Goal: Check status: Check status

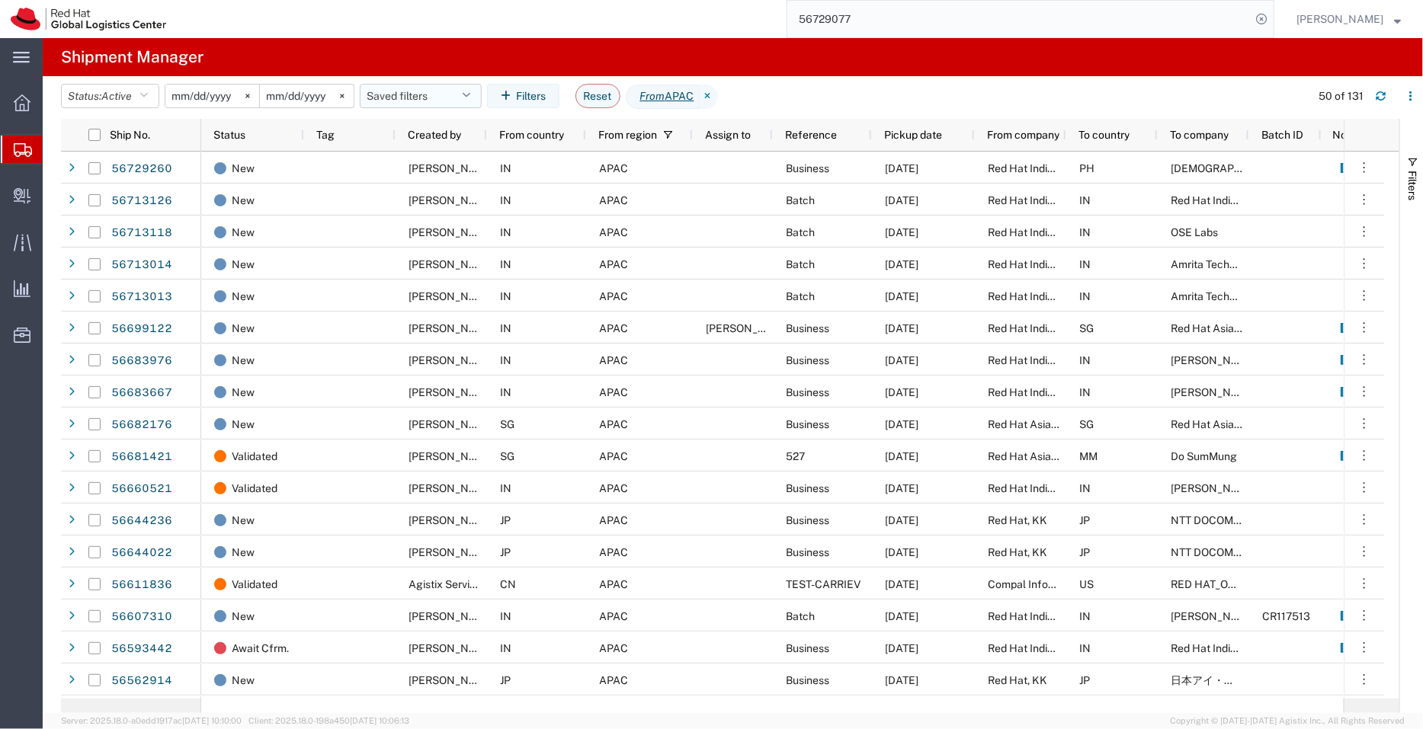
click at [424, 96] on button "Saved filters" at bounding box center [421, 96] width 122 height 24
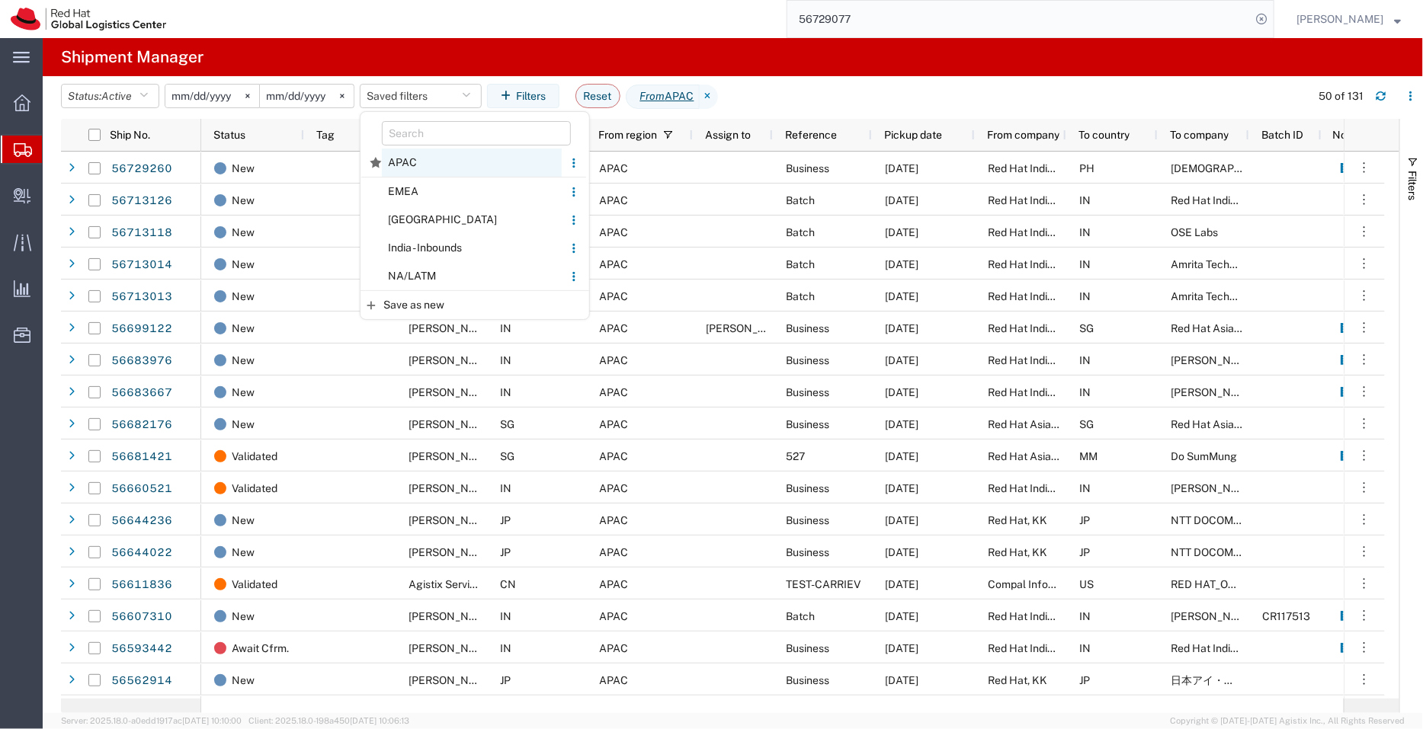
click at [414, 168] on span "APAC" at bounding box center [472, 163] width 180 height 28
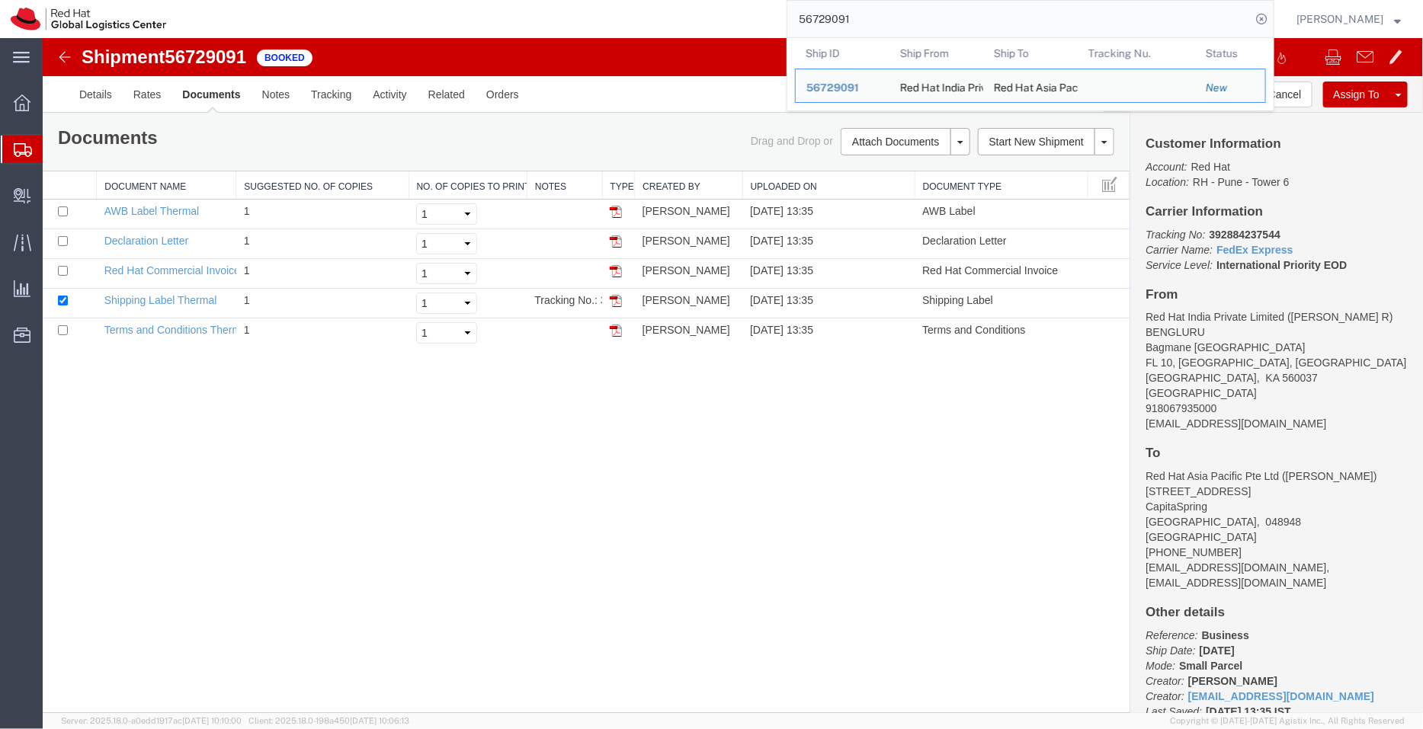
drag, startPoint x: 842, startPoint y: 19, endPoint x: 765, endPoint y: 7, distance: 77.9
click at [765, 7] on div "56729091 Ship ID Ship From Ship To Tracking Nu. Status Ship ID 56729091 Ship Fr…" at bounding box center [725, 19] width 1097 height 38
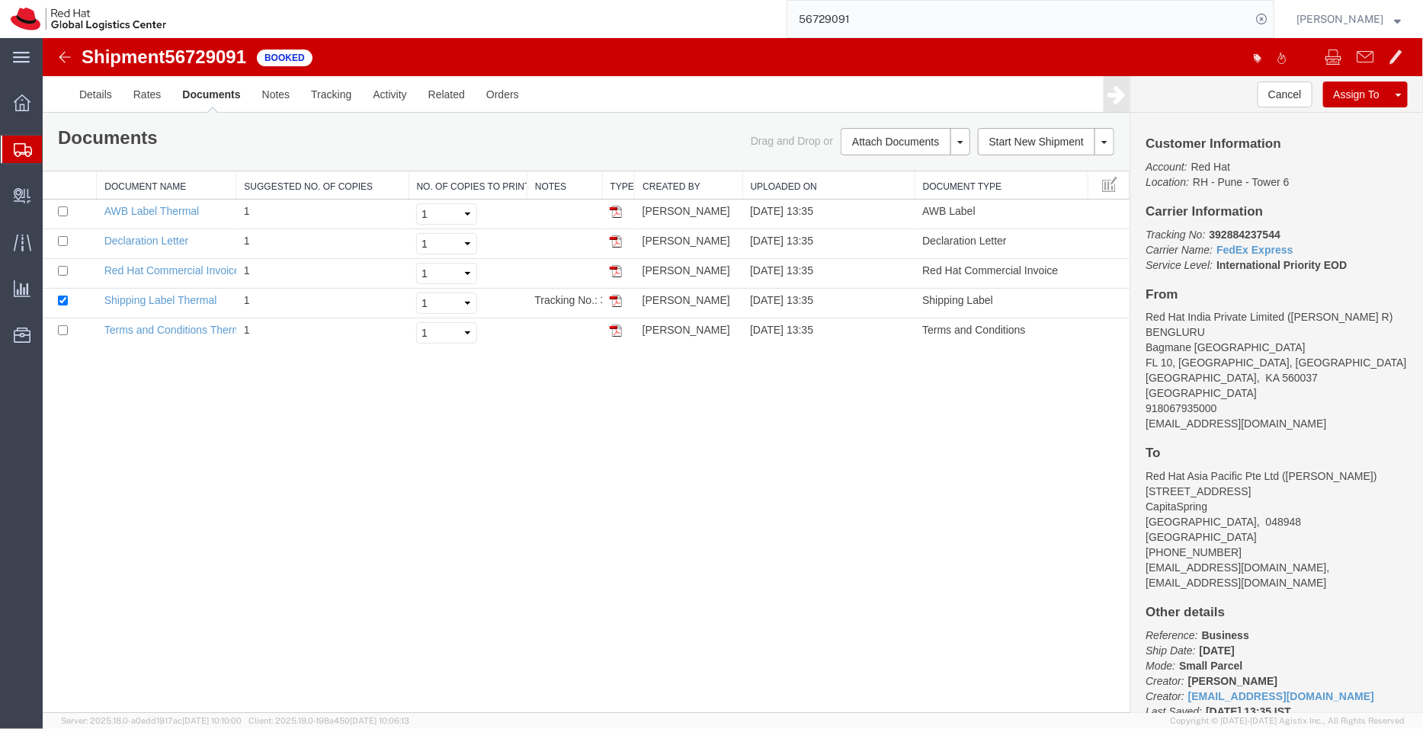
paste input "392884345843"
type input "392884345843"
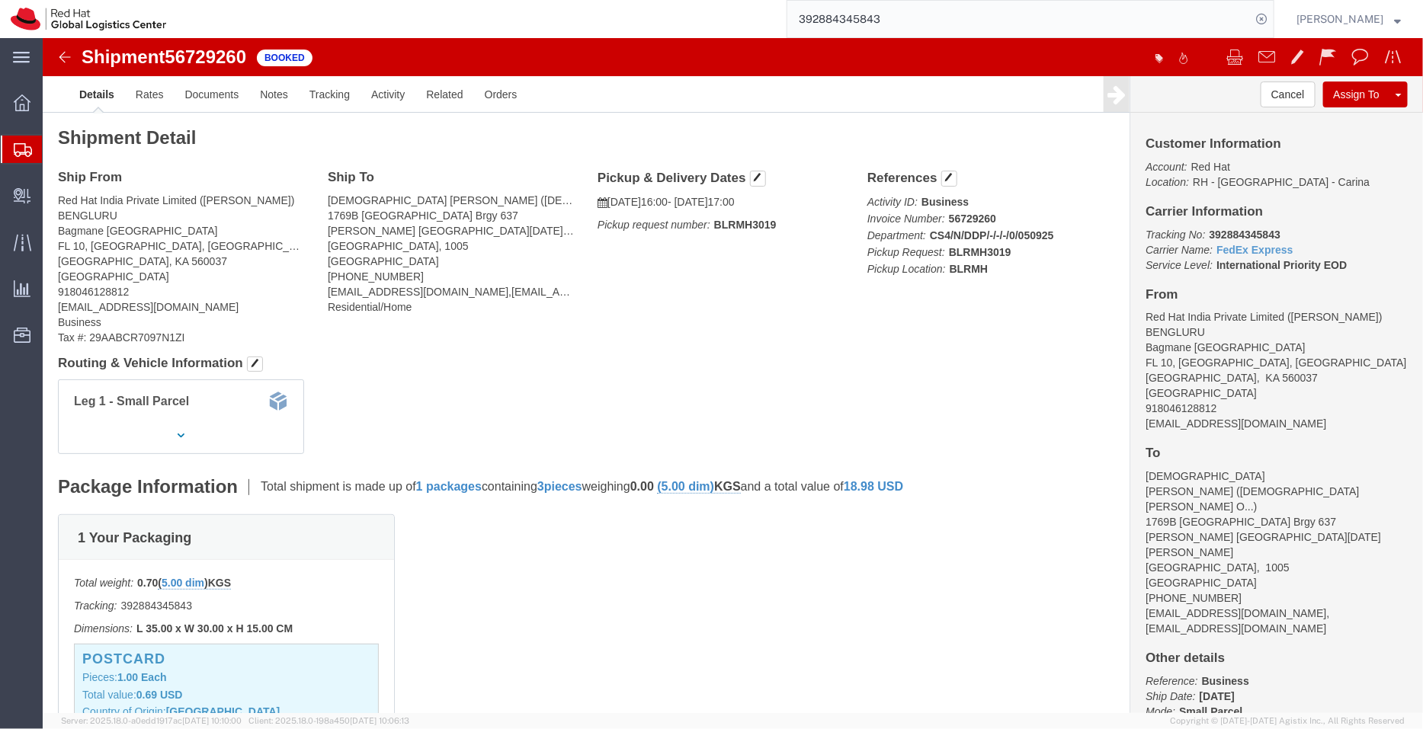
click h4 "Routing & Vehicle Information"
click div "Leg 1 - Small Parcel"
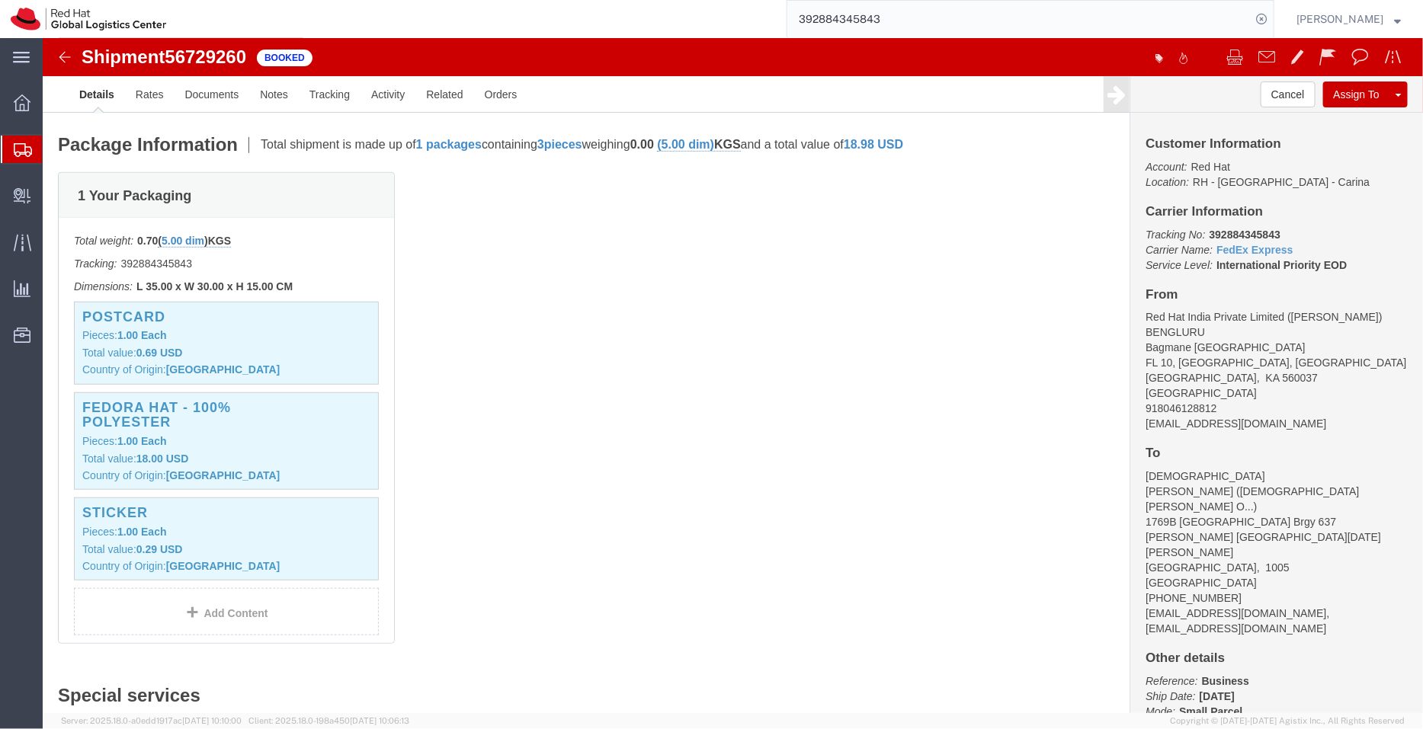
scroll to position [380, 0]
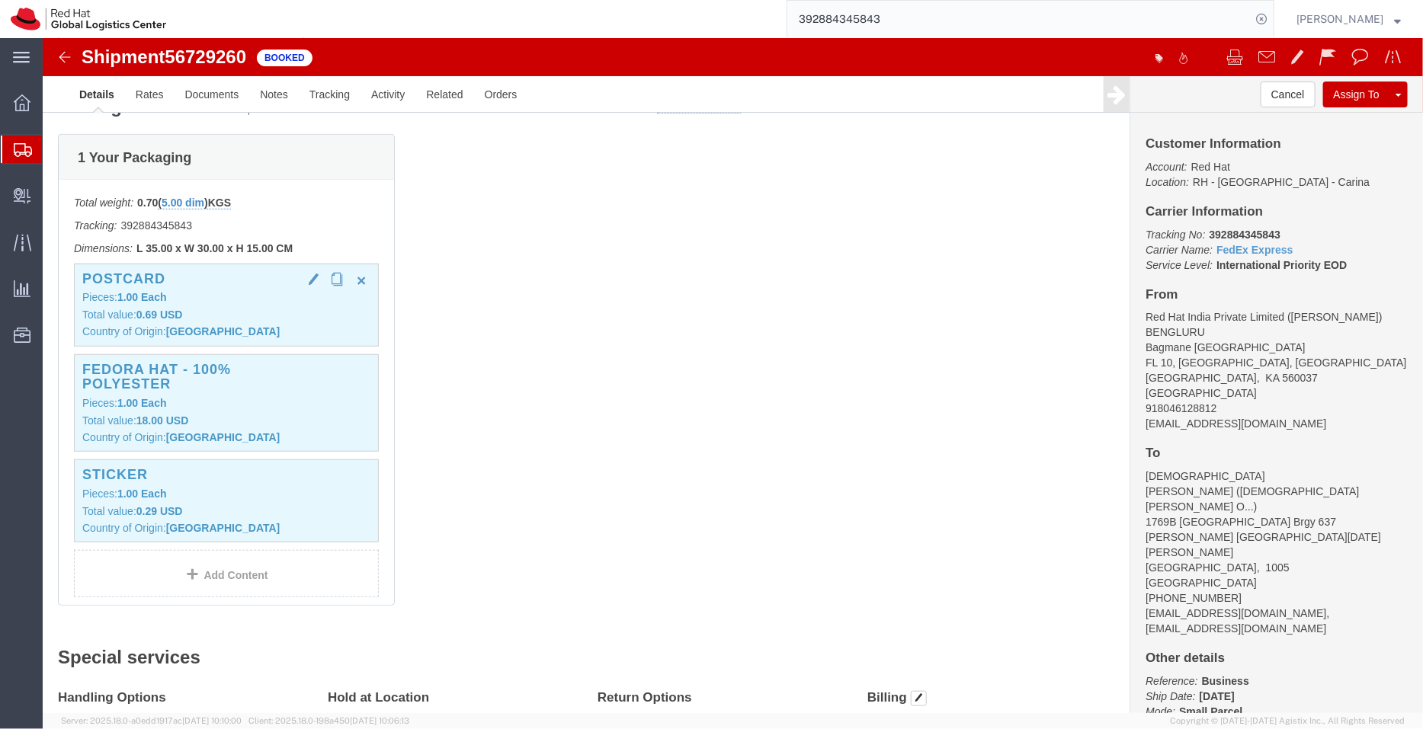
click p "Total value: 0.69 USD"
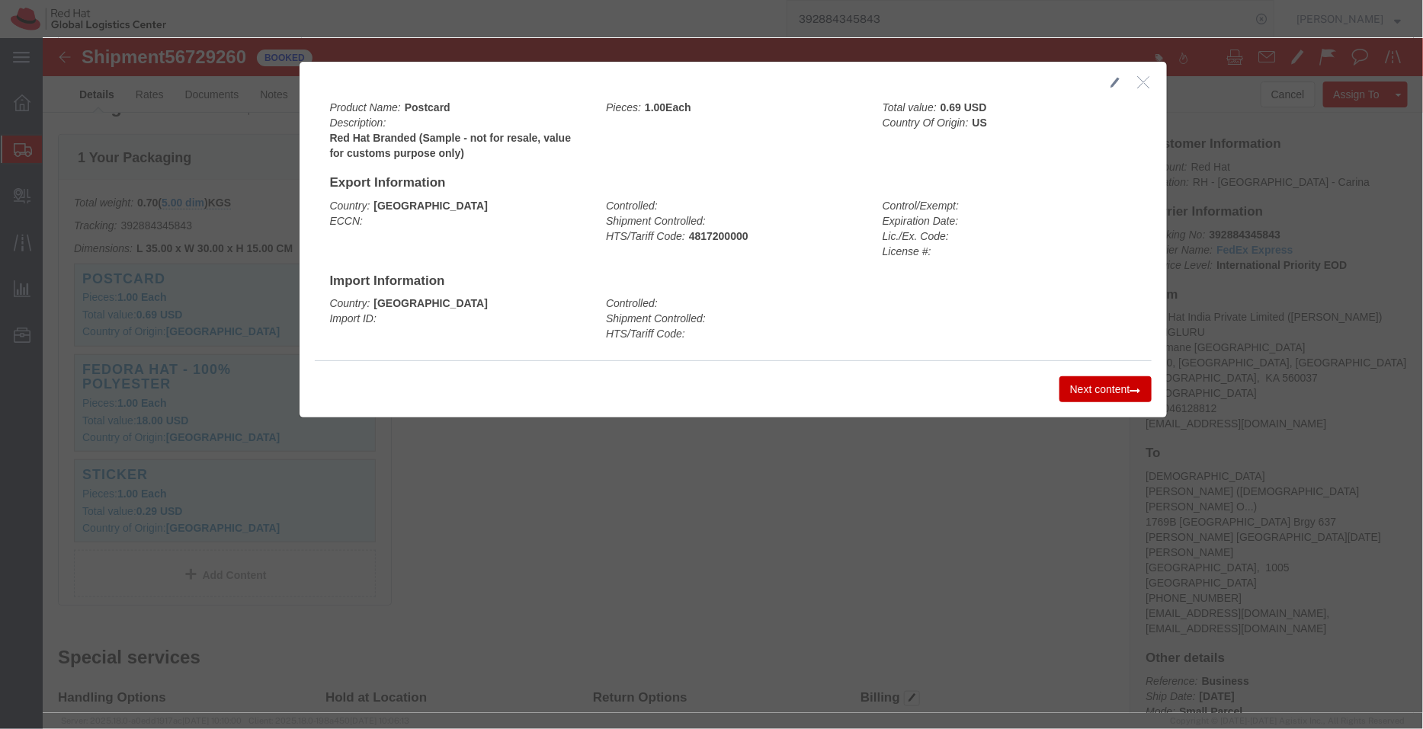
click icon "button"
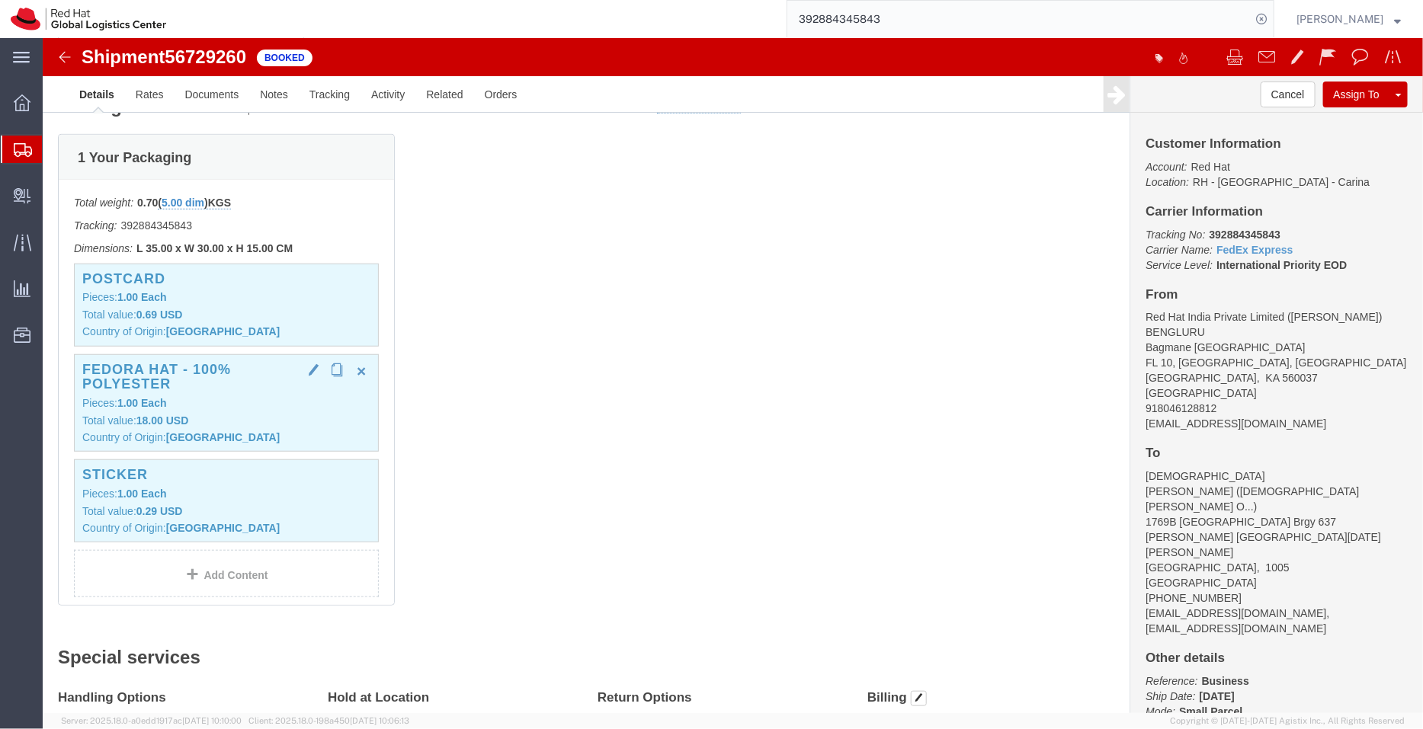
click p "Pieces: 1.00 Each"
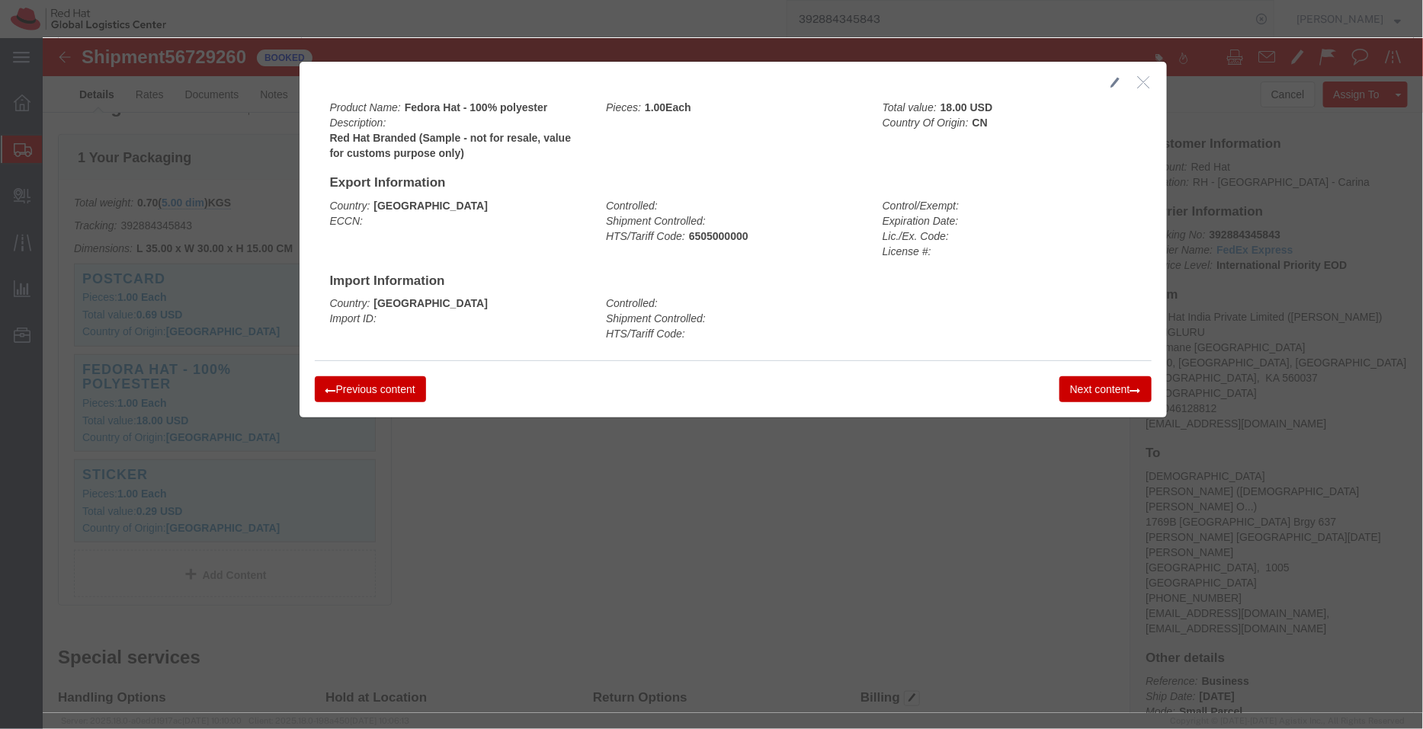
click button "Next content"
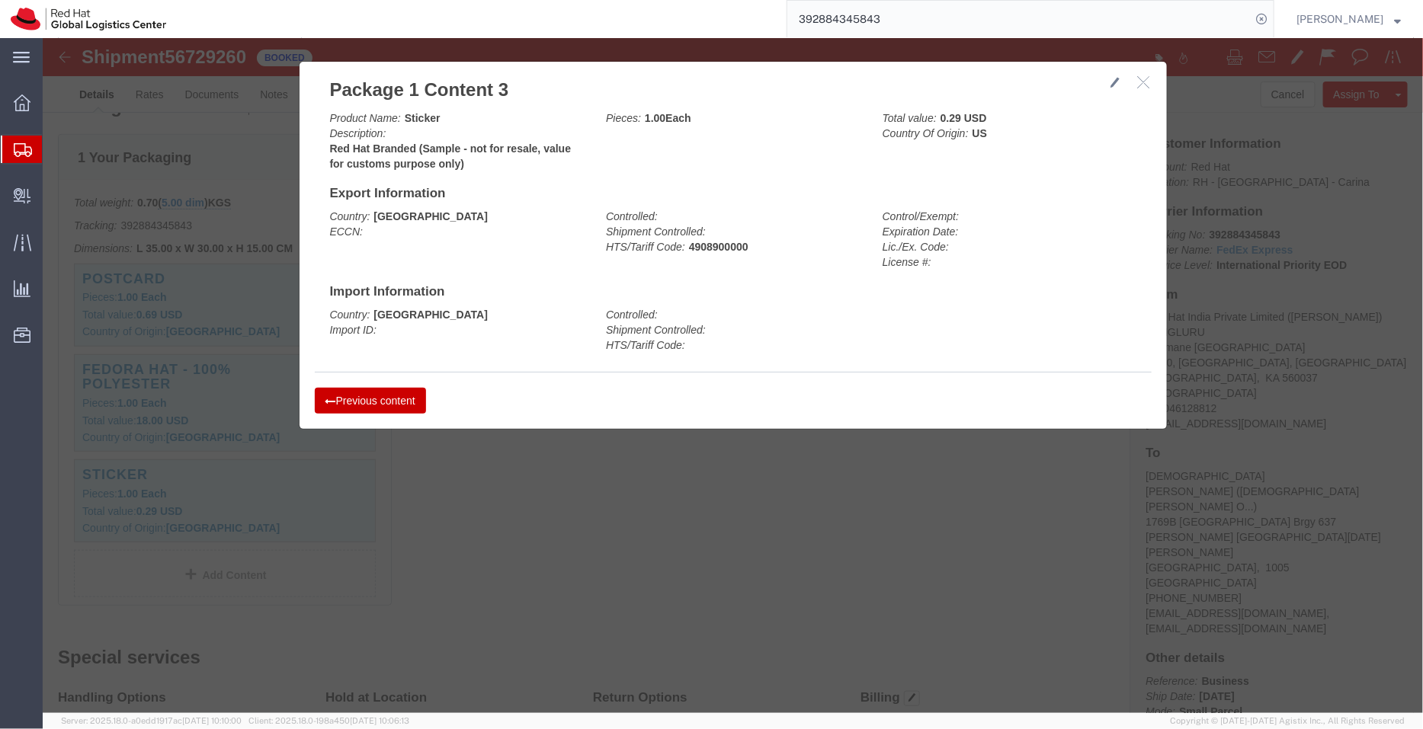
click icon "button"
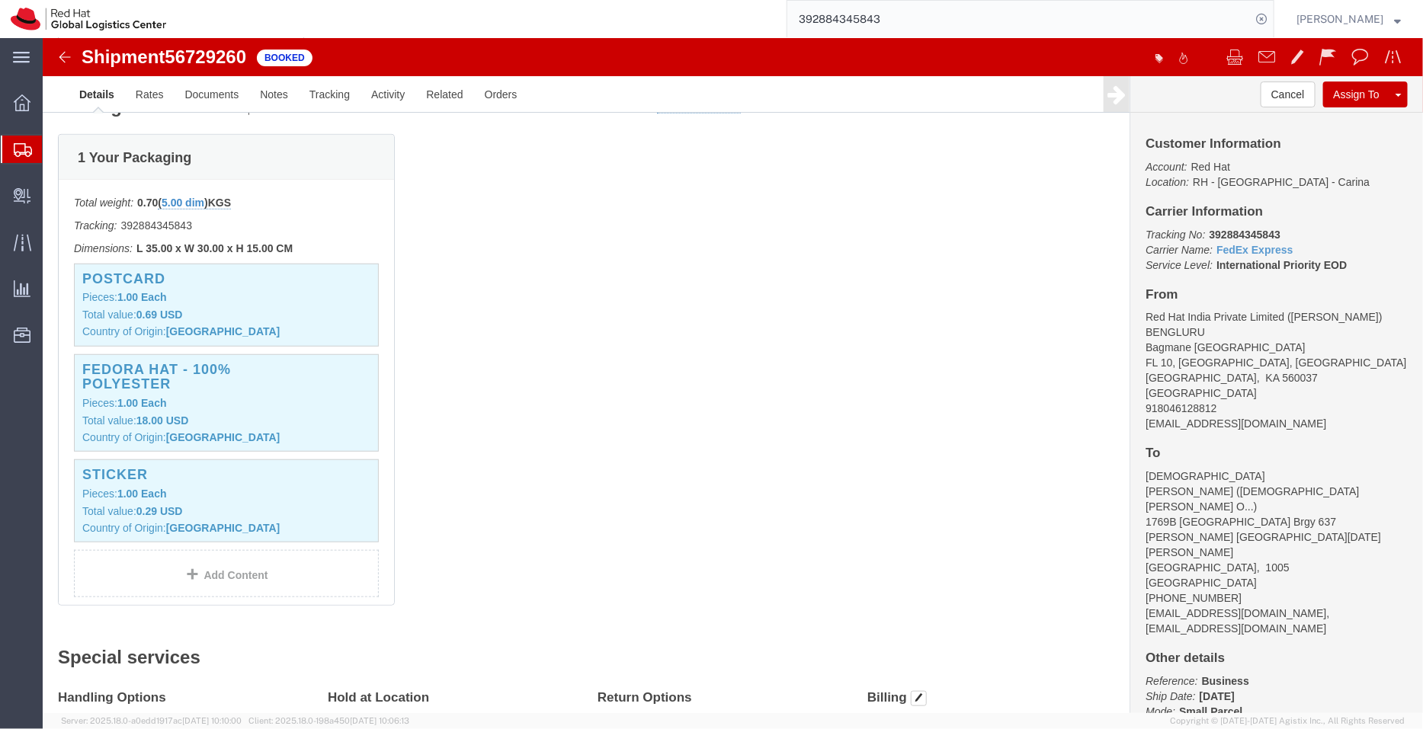
click div "1 Your Packaging Total weight: 0.70 ( 5.00 dim ) KGS Tracking: 392884345843 Dim…"
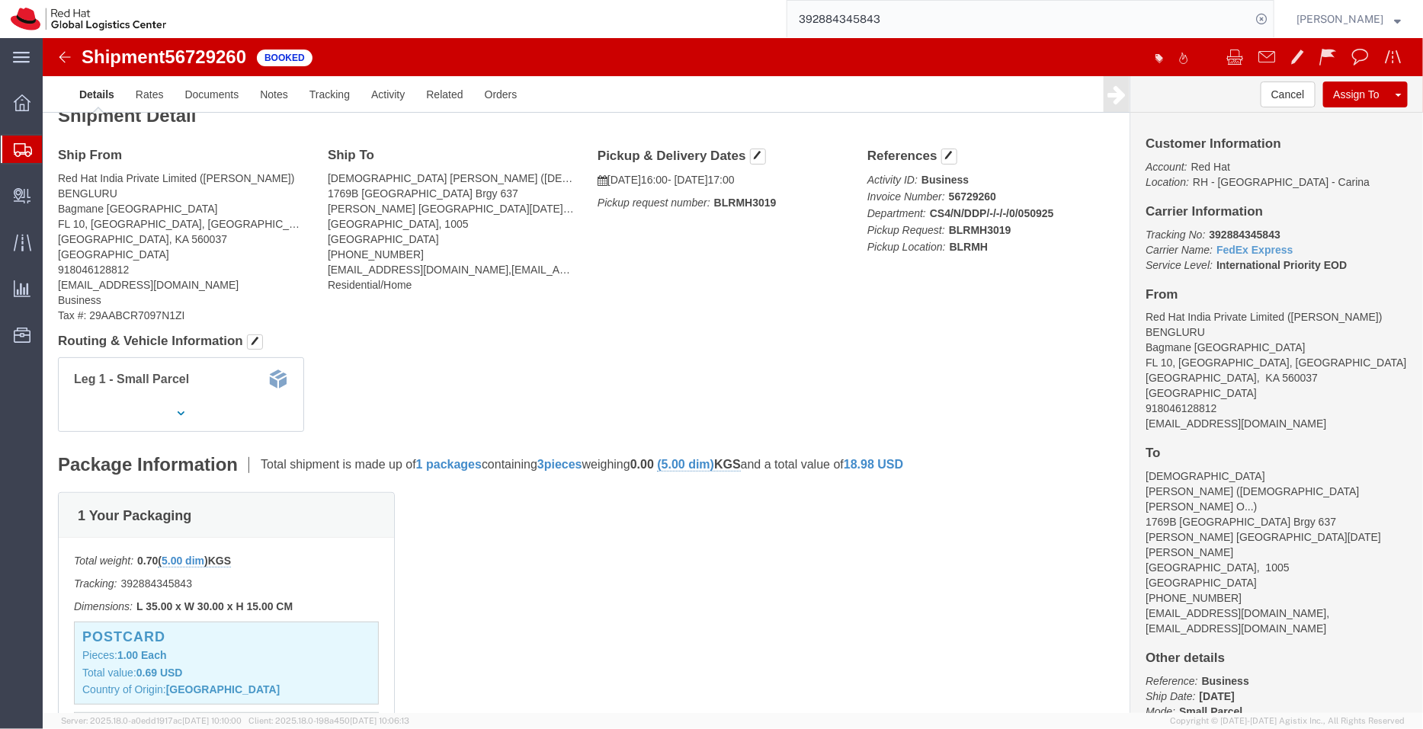
scroll to position [0, 0]
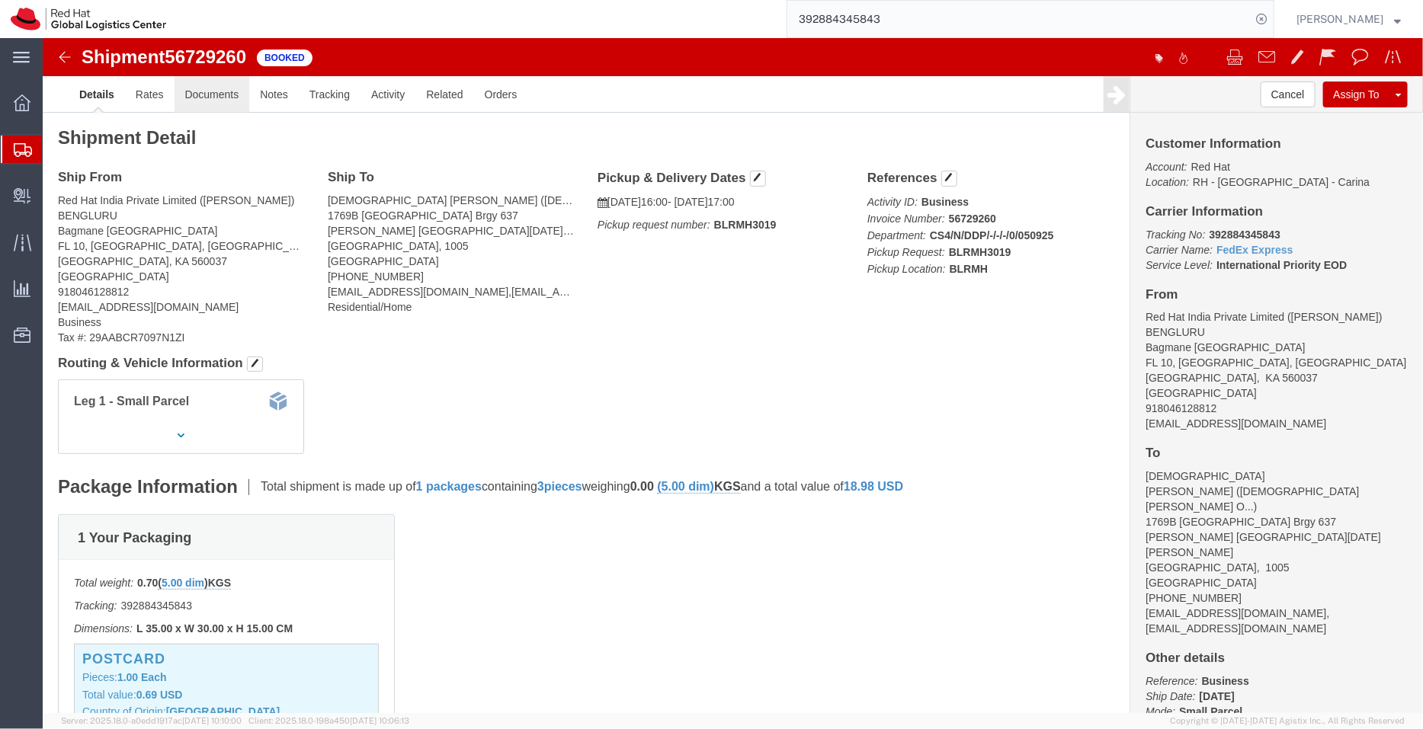
click link "Documents"
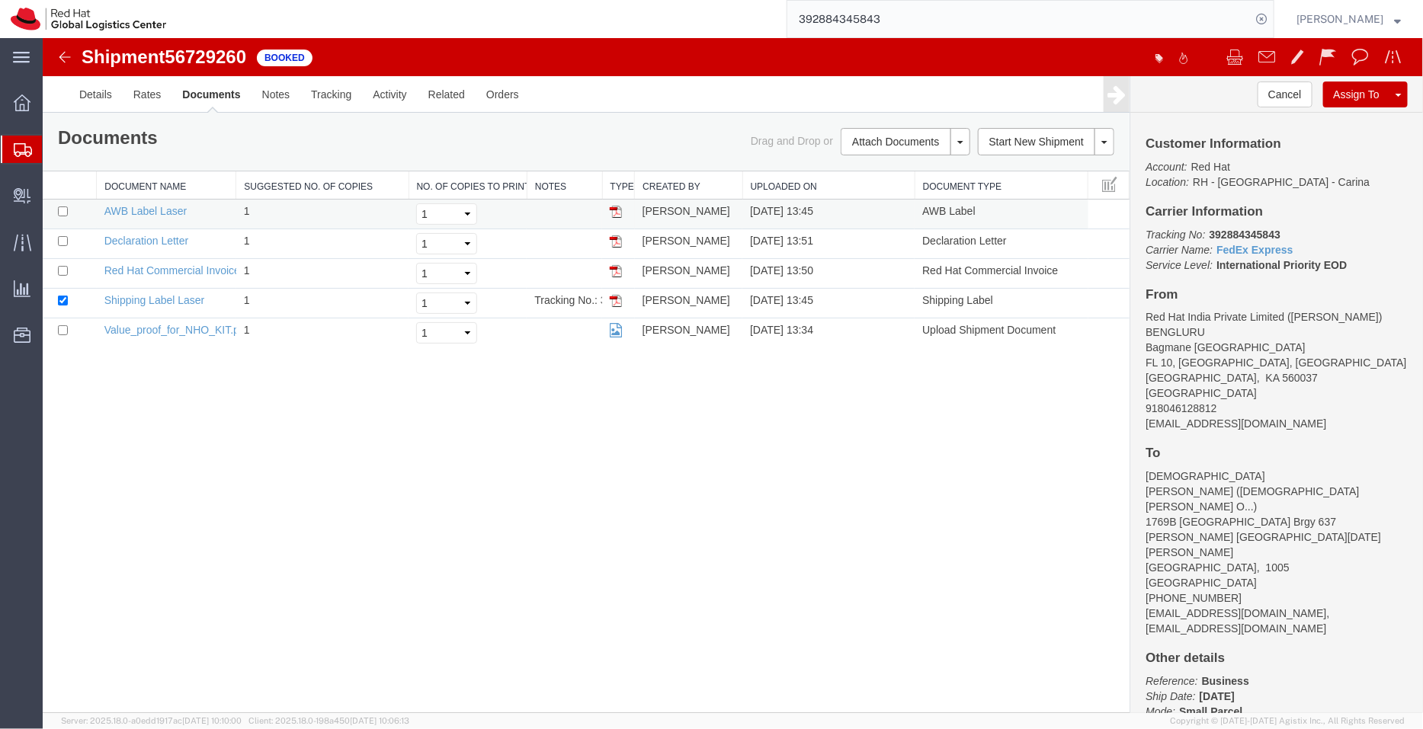
click at [620, 212] on img at bounding box center [615, 211] width 12 height 12
click at [618, 241] on img at bounding box center [615, 241] width 12 height 12
click at [616, 269] on img at bounding box center [615, 270] width 12 height 12
click at [0, 0] on span "Shipment Manager" at bounding box center [0, 0] width 0 height 0
